Goal: Book appointment/travel/reservation

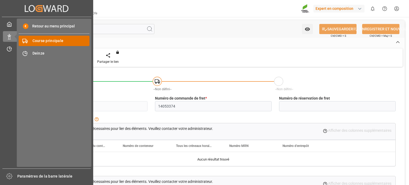
click at [42, 40] on font "Course principale" at bounding box center [48, 41] width 31 height 4
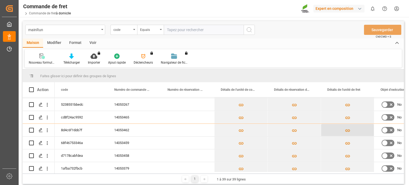
scroll to position [93, 0]
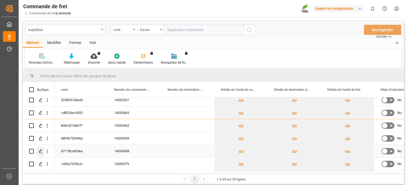
click at [39, 149] on icon "Appuyez sur ESPACE pour sélectionner cette ligne." at bounding box center [41, 151] width 4 height 4
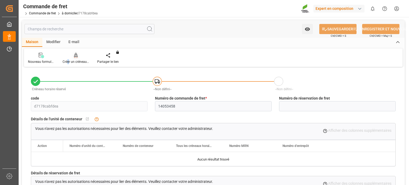
click at [68, 60] on font "Créer un créneau horaire" at bounding box center [80, 62] width 35 height 4
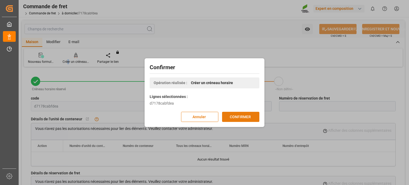
click at [247, 119] on font "CONFIRMER" at bounding box center [240, 117] width 21 height 6
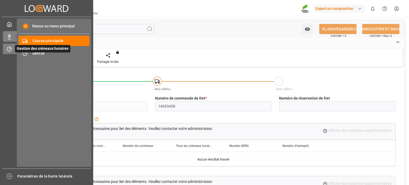
click at [15, 48] on span "Gestion des créneaux horaires" at bounding box center [42, 48] width 55 height 7
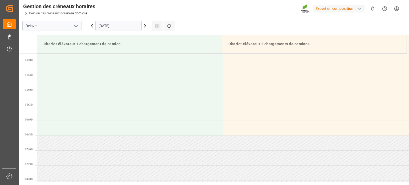
scroll to position [414, 0]
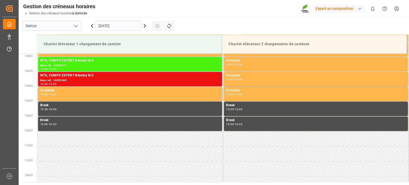
click at [144, 24] on icon at bounding box center [145, 26] width 6 height 6
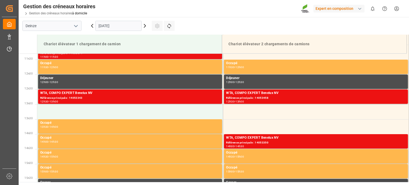
scroll to position [334, 0]
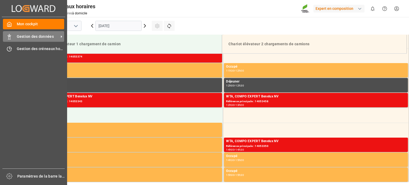
click at [13, 36] on div "Gestion des données Gestion des données" at bounding box center [33, 36] width 61 height 10
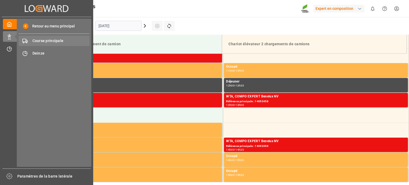
click at [43, 40] on font "Course principale" at bounding box center [48, 41] width 31 height 4
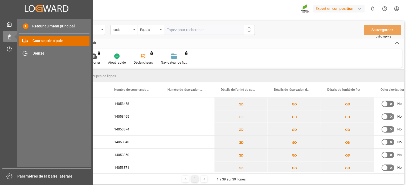
click at [35, 41] on font "Course principale" at bounding box center [48, 41] width 31 height 4
click at [42, 41] on font "Course principale" at bounding box center [48, 41] width 31 height 4
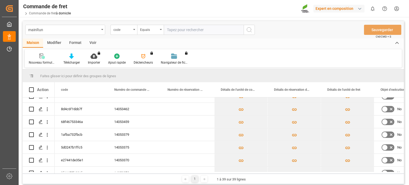
scroll to position [139, 0]
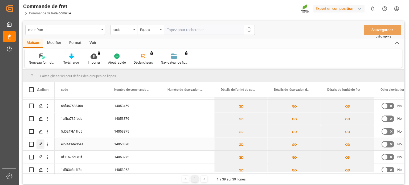
click at [43, 142] on div "Appuyez sur ESPACE pour sélectionner cette ligne." at bounding box center [41, 145] width 8 height 10
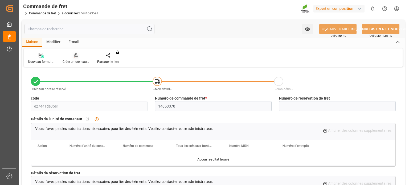
click at [70, 61] on font "Créer un créneau horaire" at bounding box center [80, 62] width 35 height 4
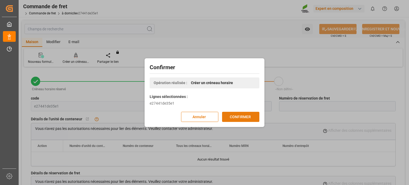
click at [243, 118] on font "CONFIRMER" at bounding box center [240, 117] width 21 height 4
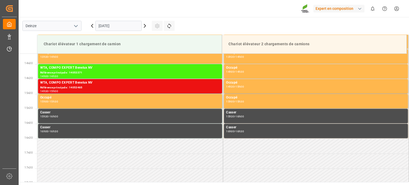
click at [117, 27] on input "[DATE]" at bounding box center [118, 26] width 46 height 10
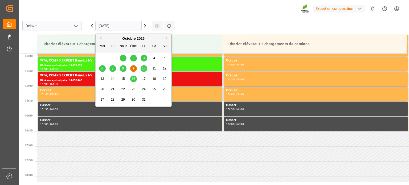
click at [145, 69] on font "10" at bounding box center [143, 69] width 3 height 4
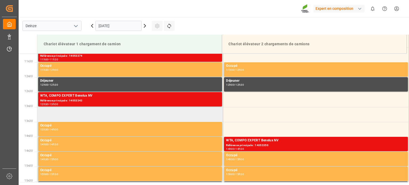
scroll to position [308, 0]
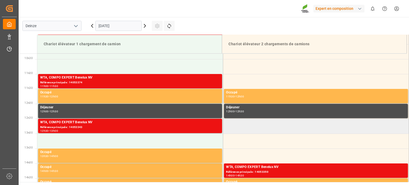
click at [241, 127] on td at bounding box center [316, 126] width 186 height 15
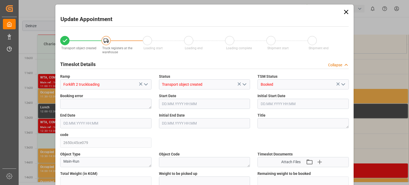
type input "25284"
type input "0"
type input "42"
type input "10.10.2025 12:30"
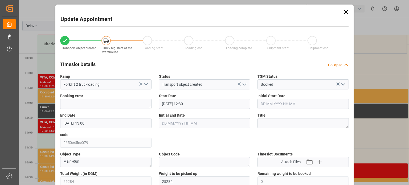
type input "10.10.2025 13:00"
type input "07.10.2025 13:12"
type input "09.10.2025 13:11"
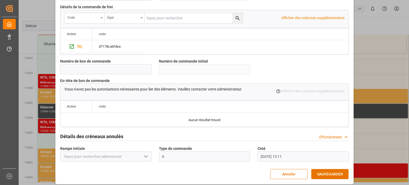
scroll to position [516, 0]
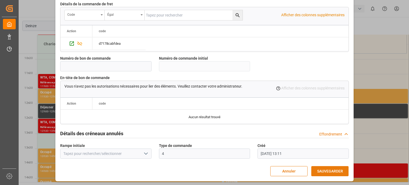
click at [326, 169] on font "SAUVEGARDER" at bounding box center [330, 171] width 26 height 4
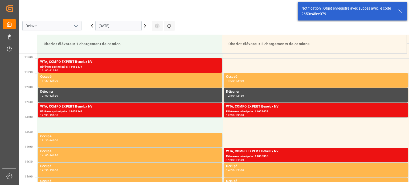
scroll to position [325, 0]
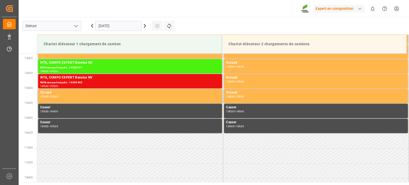
scroll to position [414, 0]
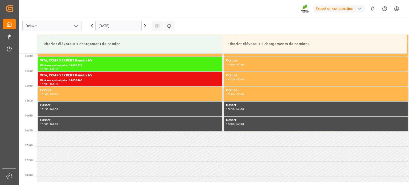
click at [145, 27] on icon at bounding box center [145, 26] width 6 height 6
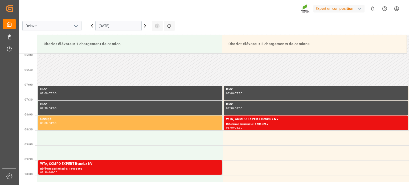
scroll to position [203, 0]
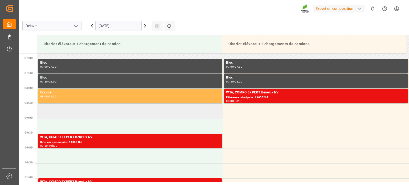
click at [134, 113] on td at bounding box center [130, 111] width 186 height 15
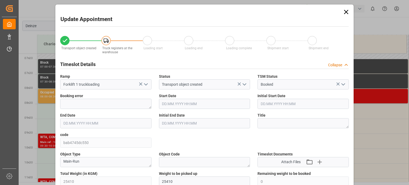
type input "25410"
type input "0"
type input "42"
type input "[DATE] 08:30"
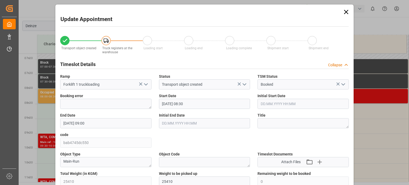
type input "[DATE] 09:00"
type input "[DATE] 08:04"
type input "[DATE] 13:30"
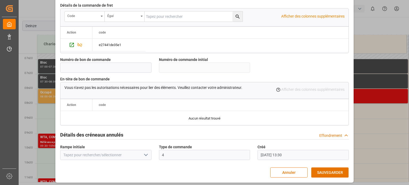
scroll to position [516, 0]
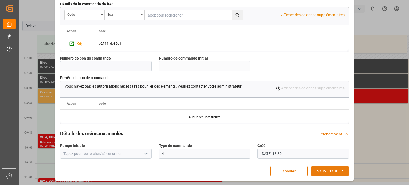
click at [328, 170] on font "SAUVEGARDER" at bounding box center [330, 171] width 26 height 4
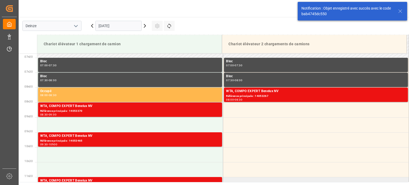
scroll to position [205, 0]
